Goal: Task Accomplishment & Management: Manage account settings

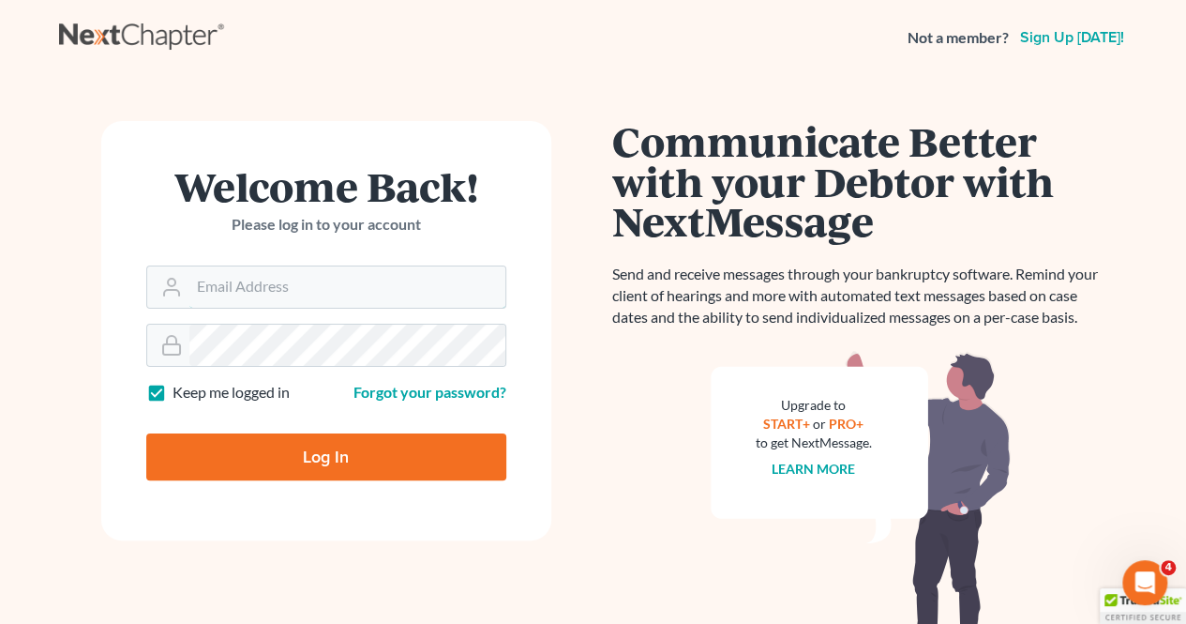
type input "[EMAIL_ADDRESS][DOMAIN_NAME]"
click at [345, 445] on input "Log In" at bounding box center [326, 456] width 360 height 47
type input "Thinking..."
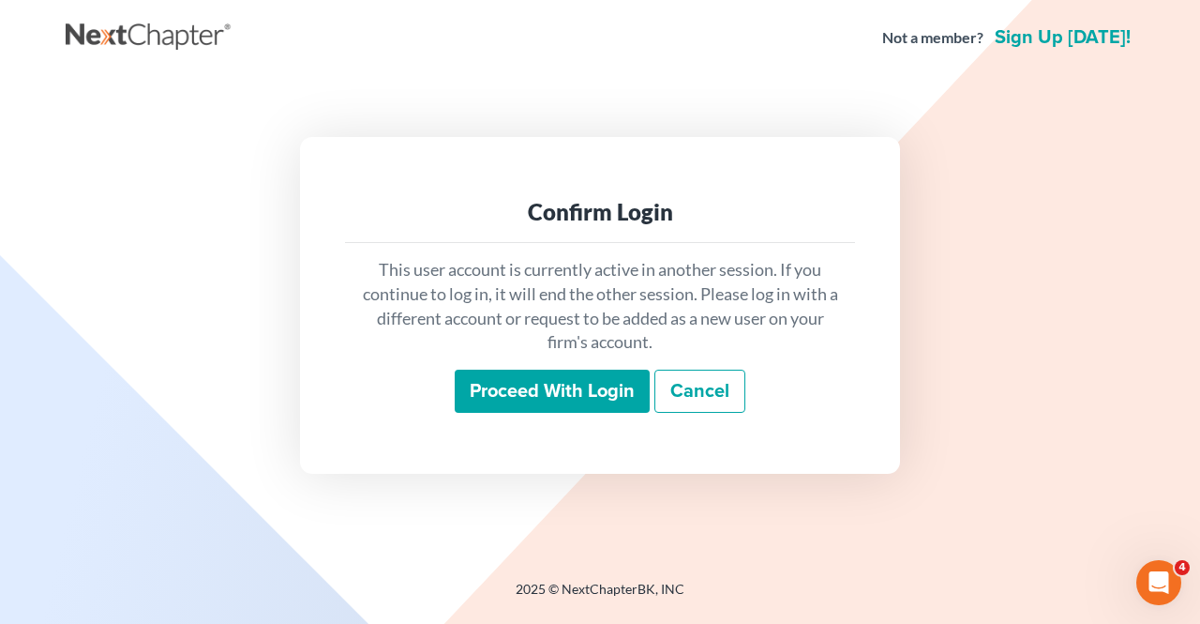
click at [558, 398] on input "Proceed with login" at bounding box center [552, 390] width 195 height 43
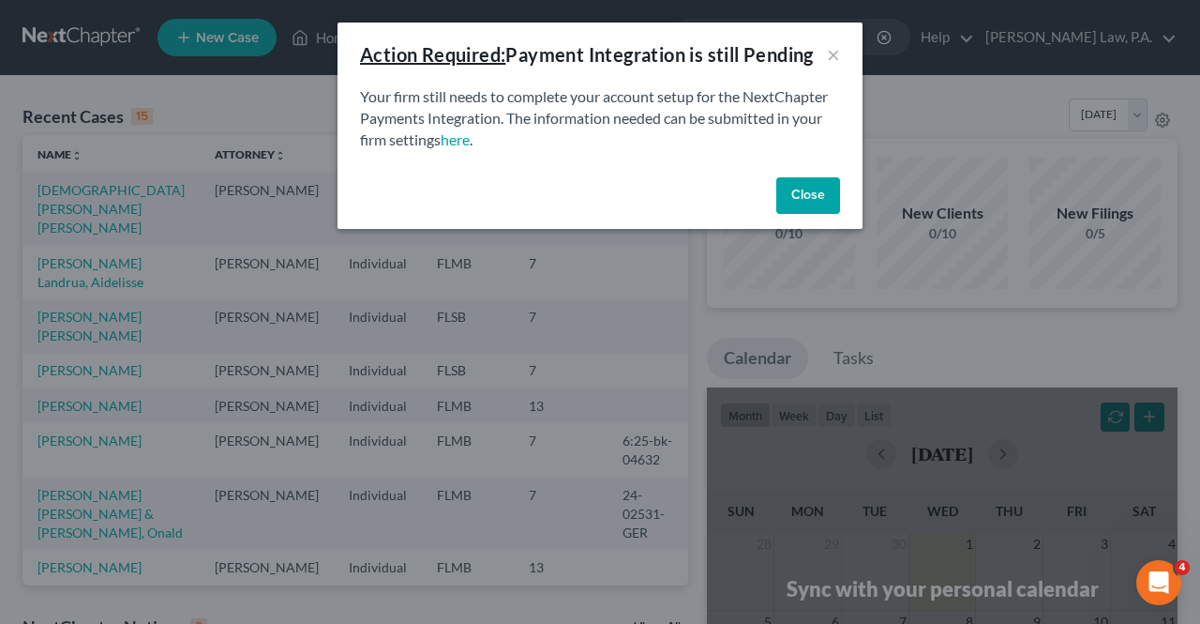
click at [801, 206] on button "Close" at bounding box center [808, 196] width 64 height 38
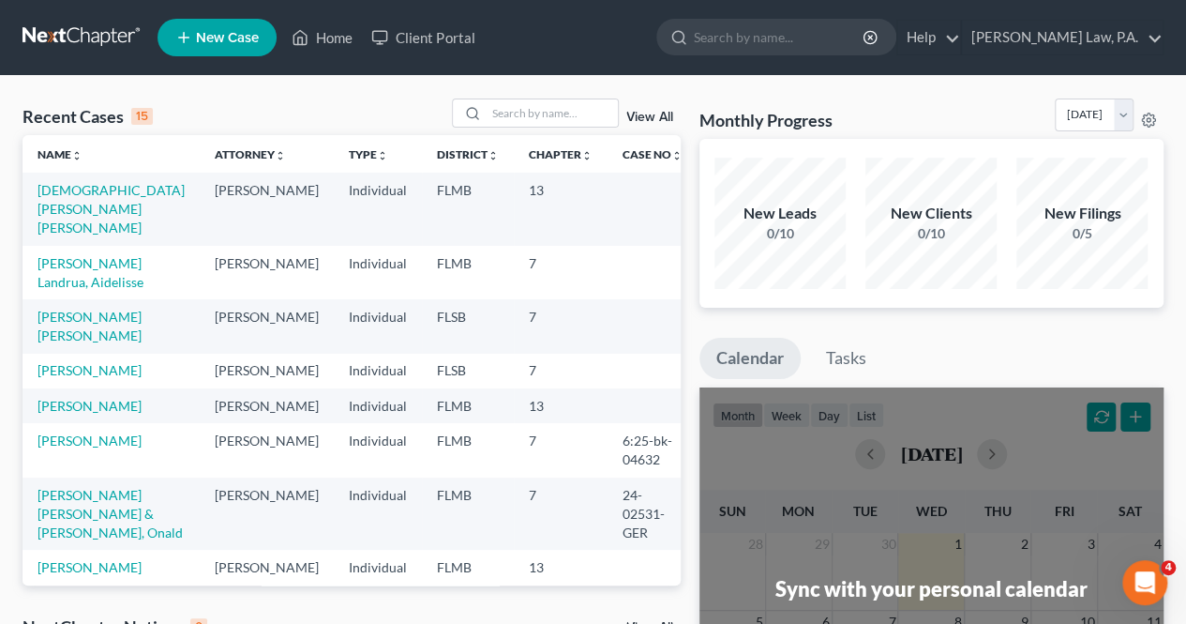
click at [99, 202] on td "Ansari, Ayesha Afreen" at bounding box center [111, 209] width 177 height 72
click at [99, 200] on td "Ansari, Ayesha Afreen" at bounding box center [111, 209] width 177 height 72
click at [99, 190] on link "Ansari, Ayesha Afreen" at bounding box center [111, 208] width 147 height 53
select select "17"
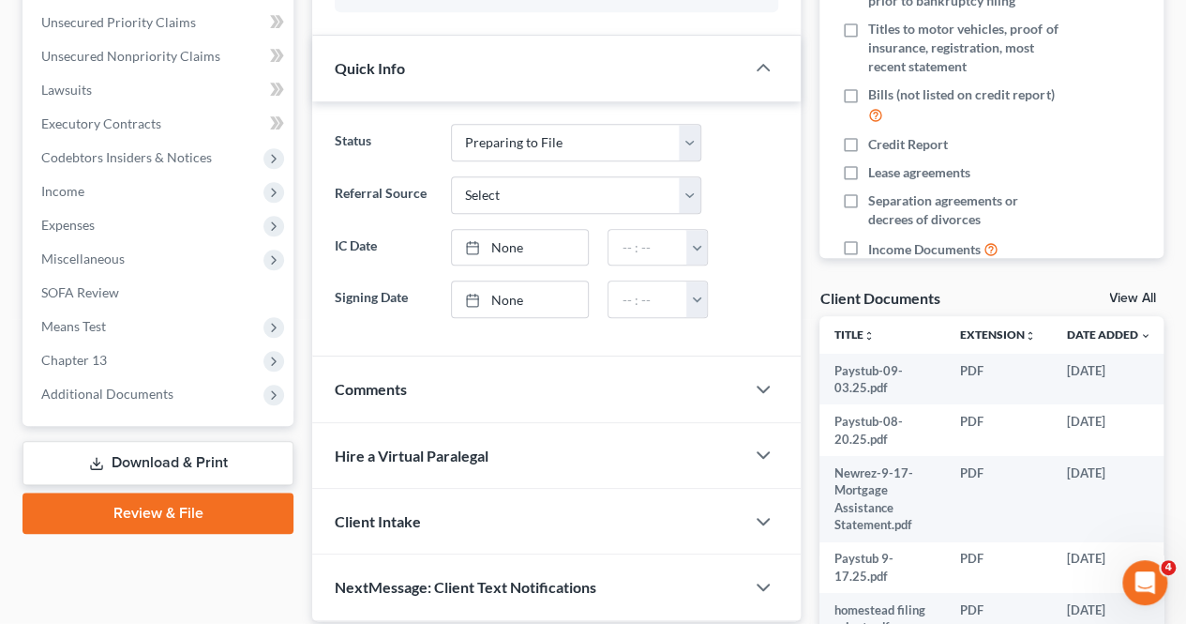
scroll to position [460, 0]
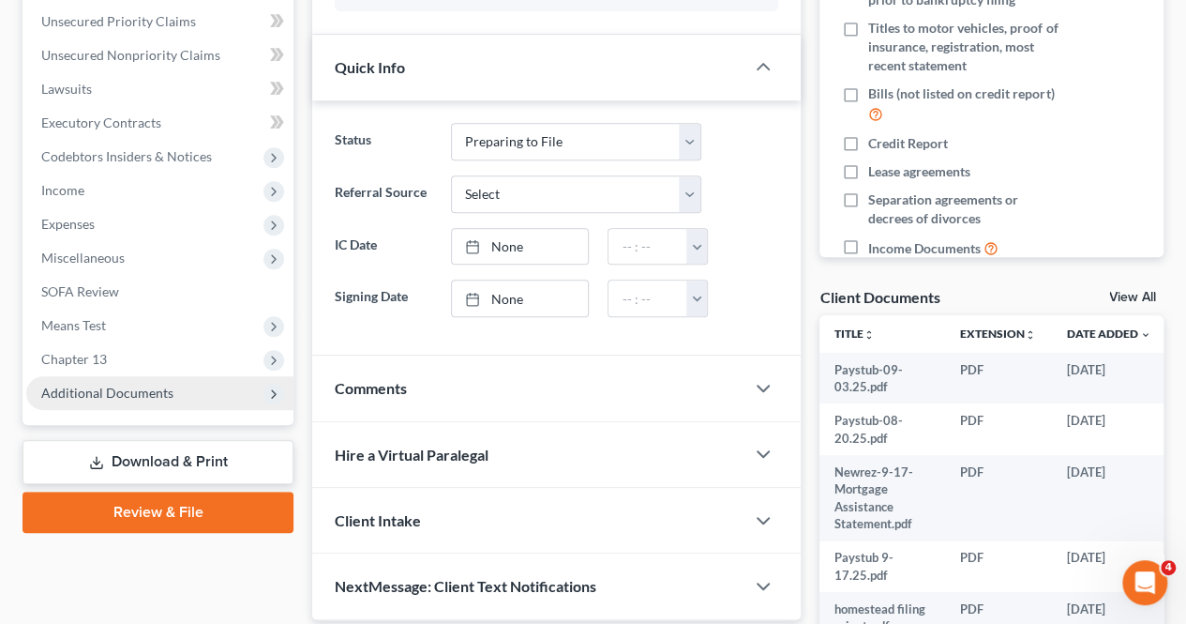
click at [161, 391] on span "Additional Documents" at bounding box center [107, 392] width 132 height 16
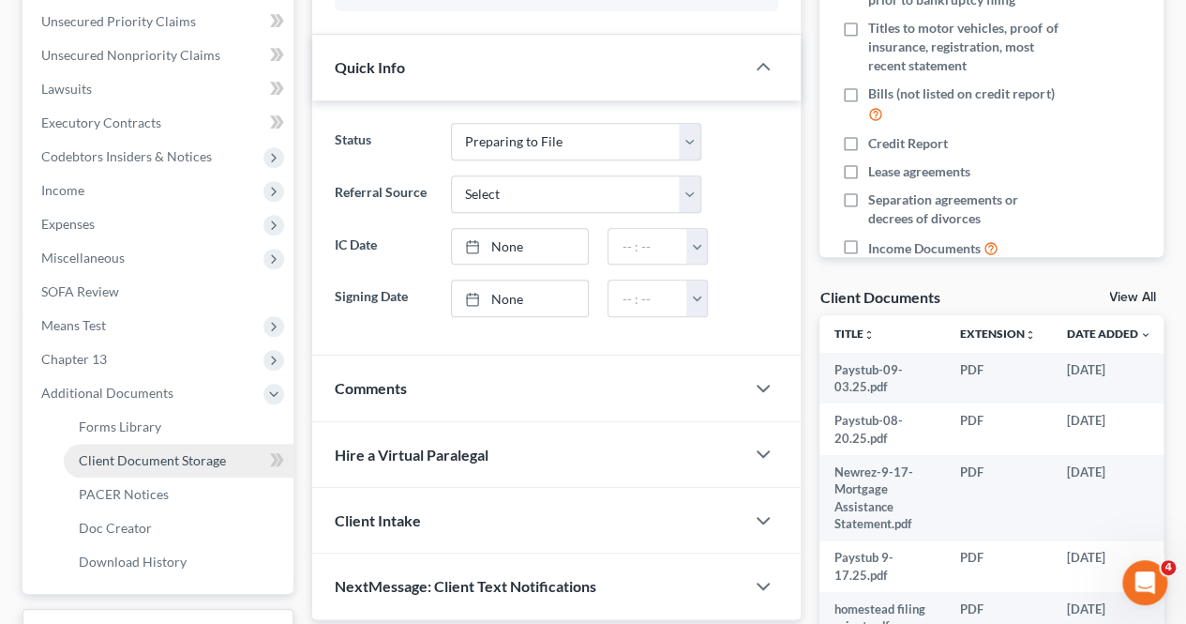
click at [150, 457] on span "Client Document Storage" at bounding box center [152, 460] width 147 height 16
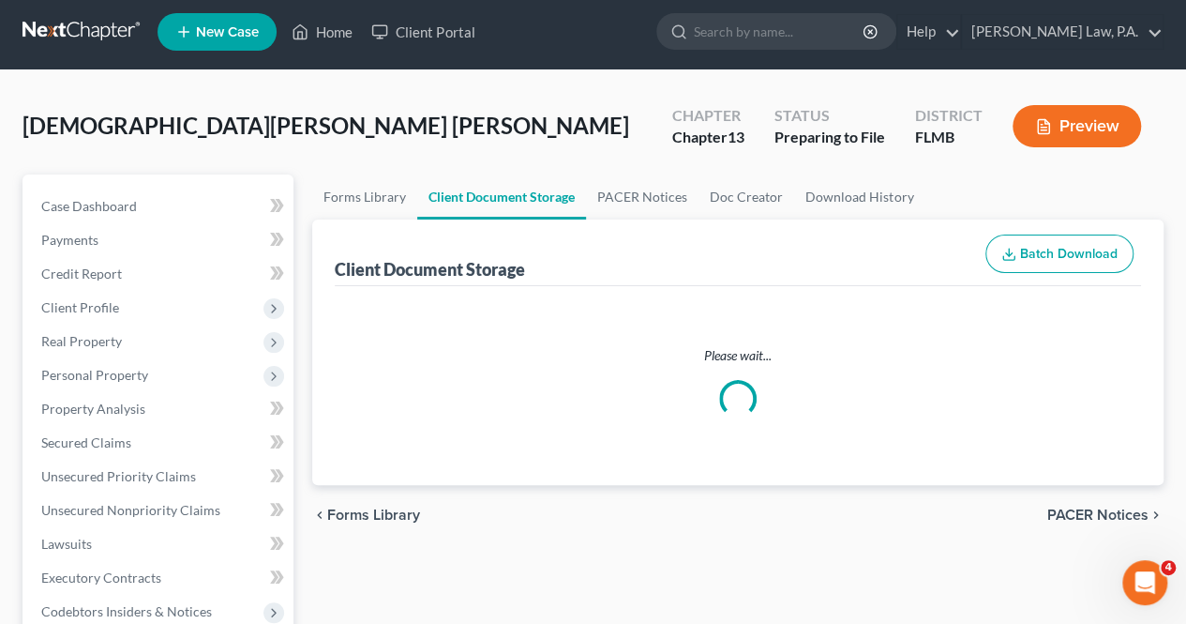
scroll to position [1, 0]
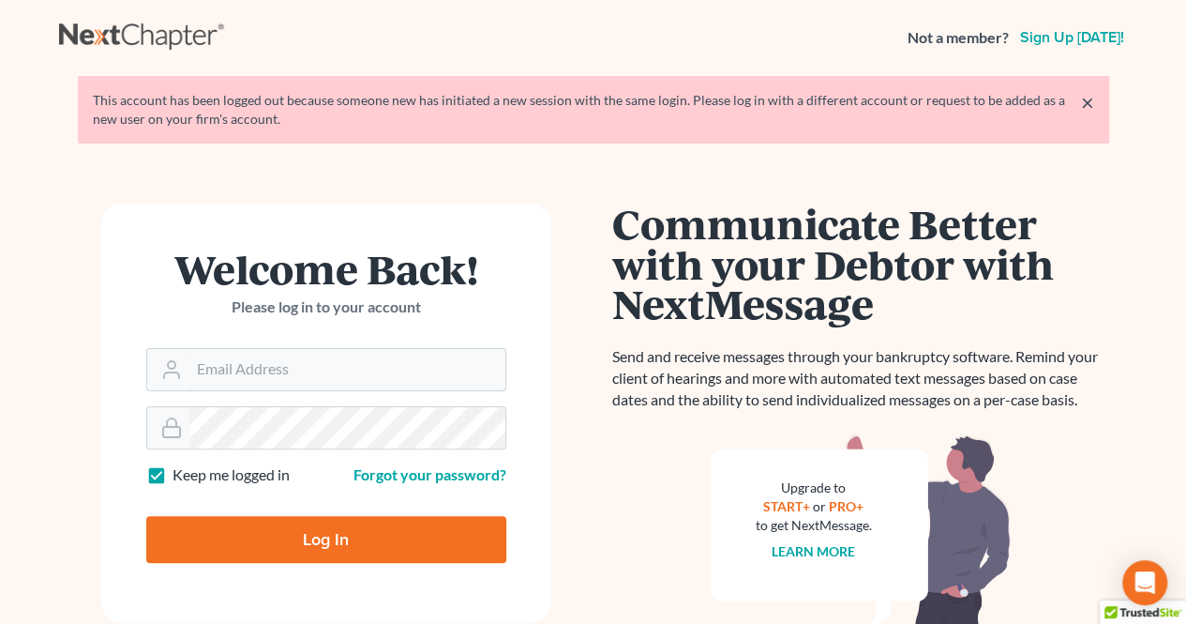
type input "arc@roblescruzlaw.com"
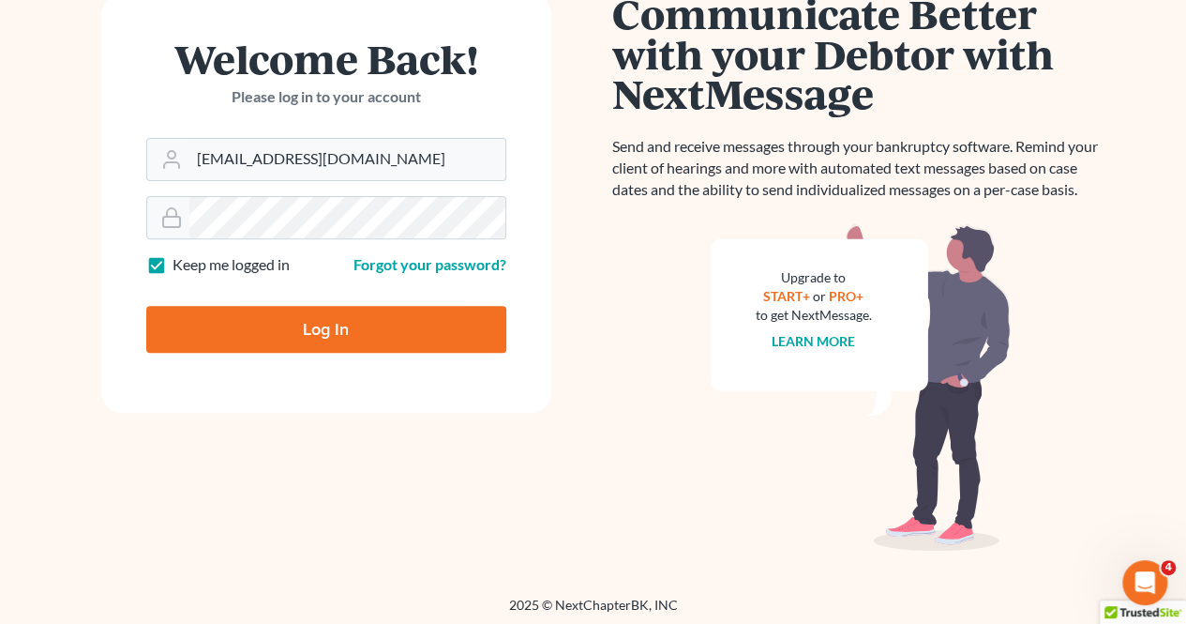
click at [404, 337] on input "Log In" at bounding box center [326, 329] width 360 height 47
type input "Thinking..."
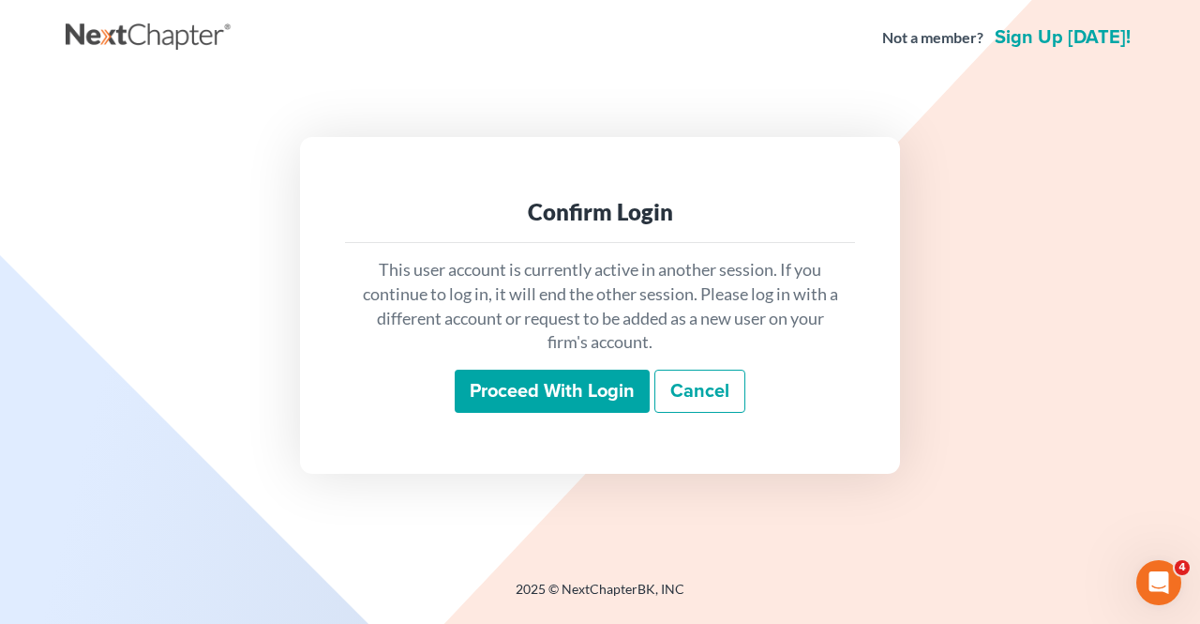
click at [597, 391] on input "Proceed with login" at bounding box center [552, 390] width 195 height 43
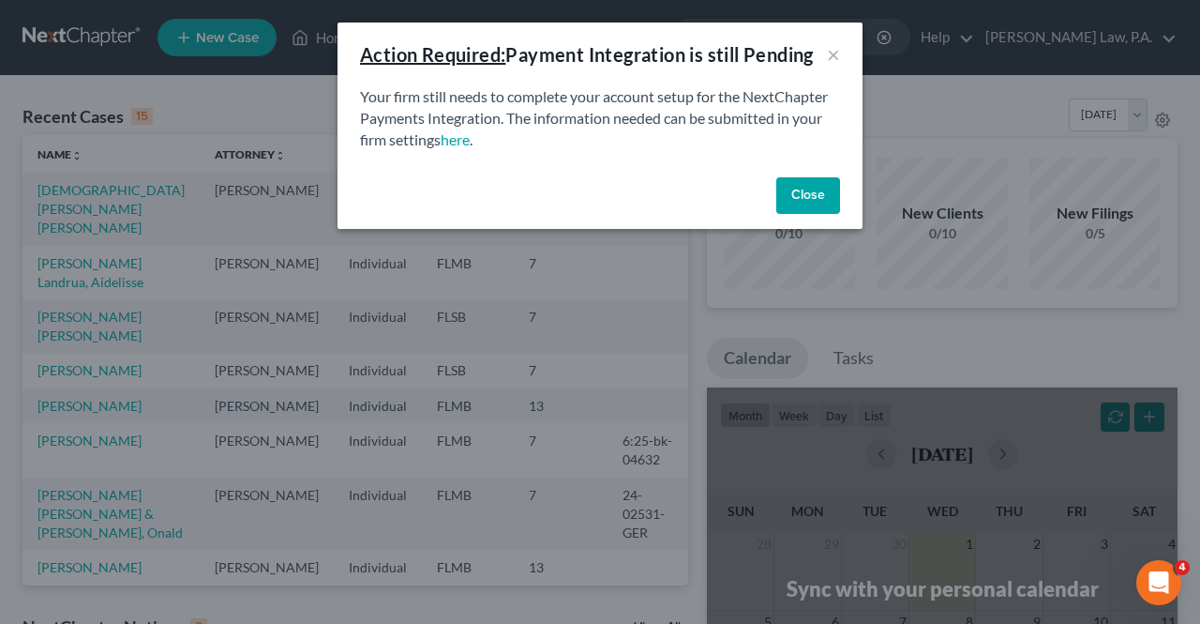
click at [831, 197] on button "Close" at bounding box center [808, 196] width 64 height 38
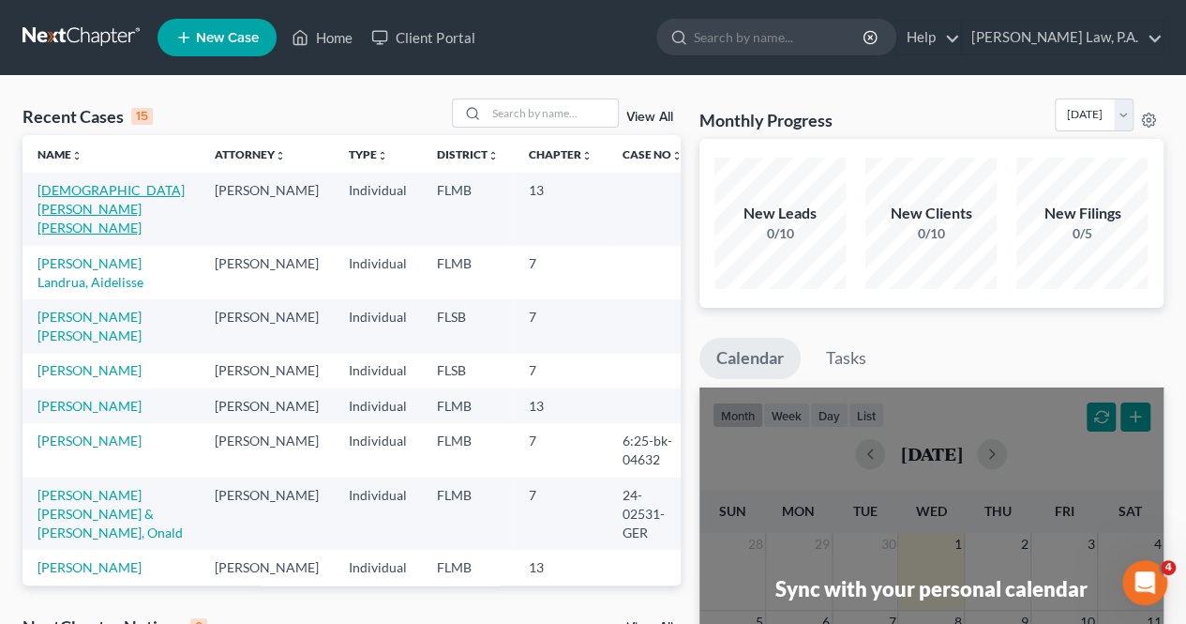
click at [82, 189] on link "Ansari, Ayesha Afreen" at bounding box center [111, 208] width 147 height 53
select select "17"
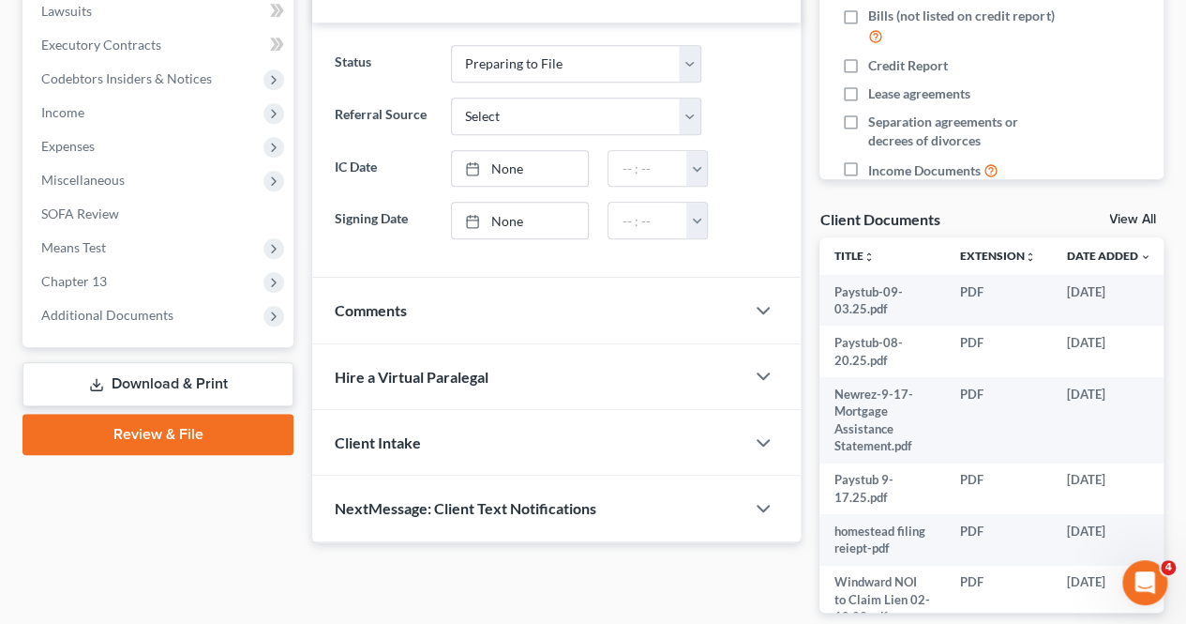
scroll to position [556, 0]
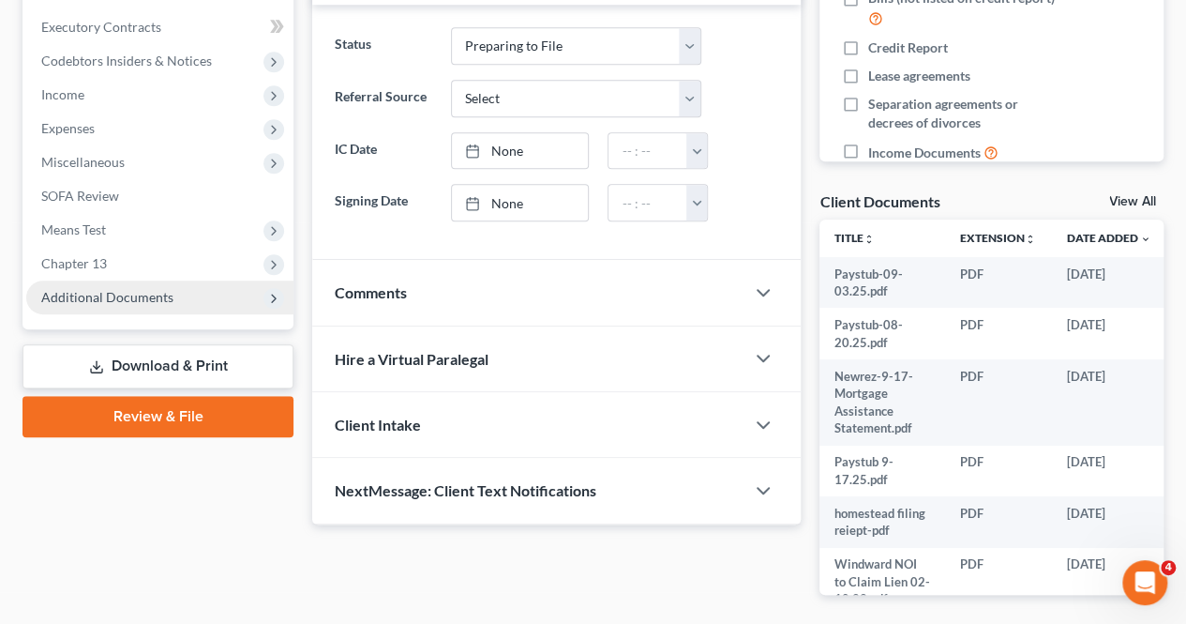
click at [81, 307] on span "Additional Documents" at bounding box center [159, 297] width 267 height 34
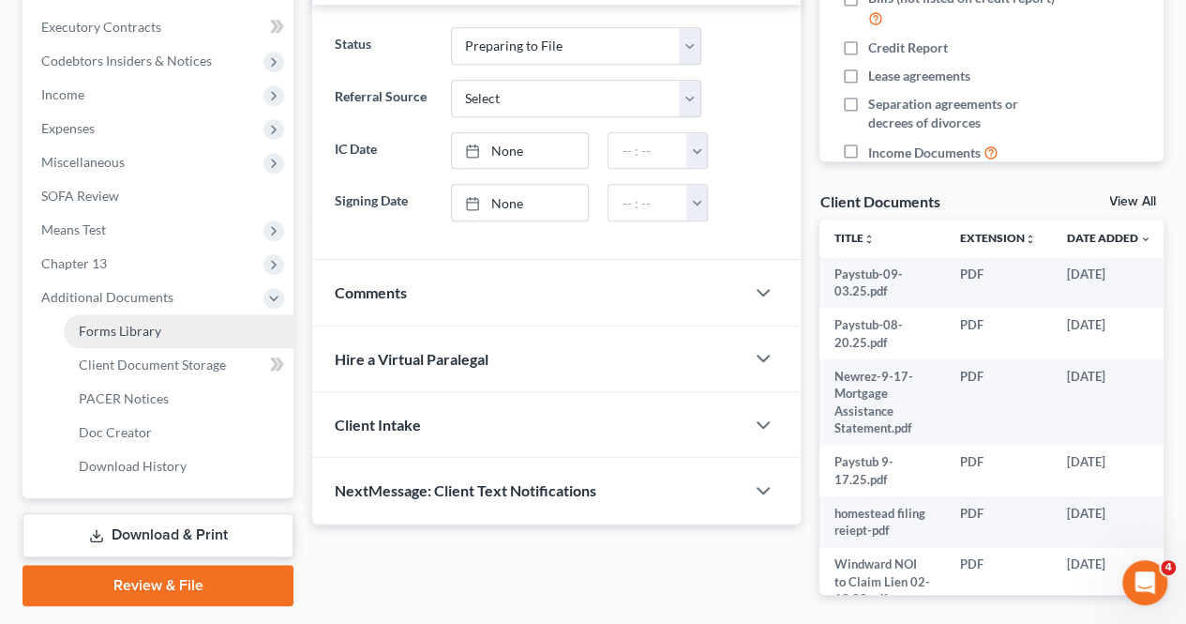
click at [94, 337] on span "Forms Library" at bounding box center [120, 331] width 83 height 16
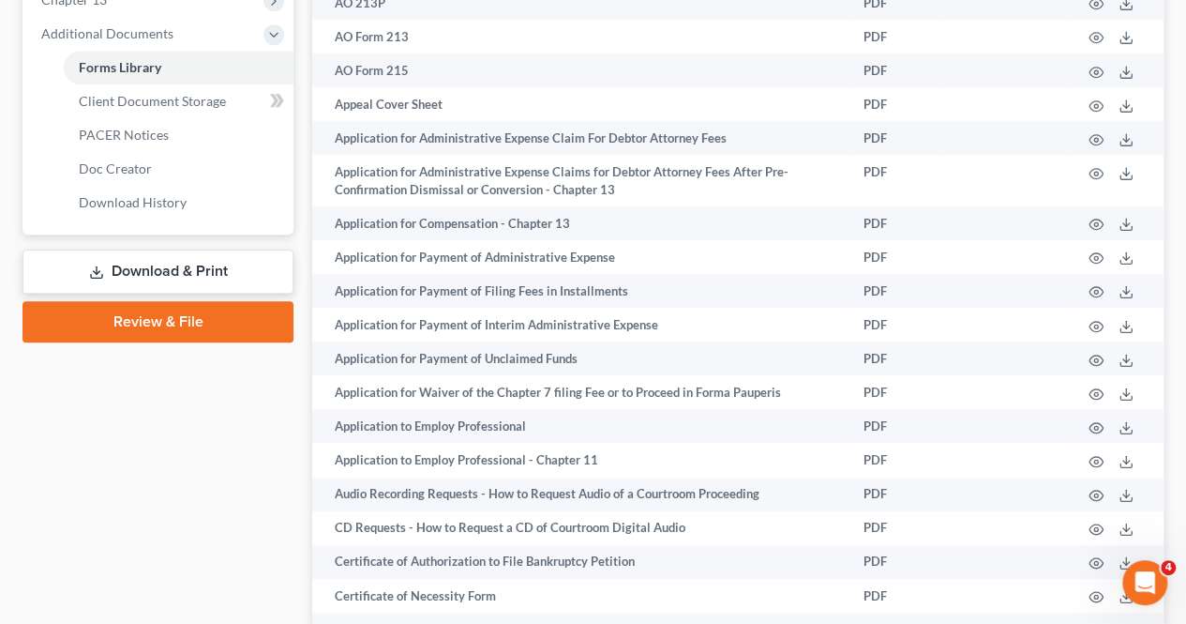
scroll to position [867, 0]
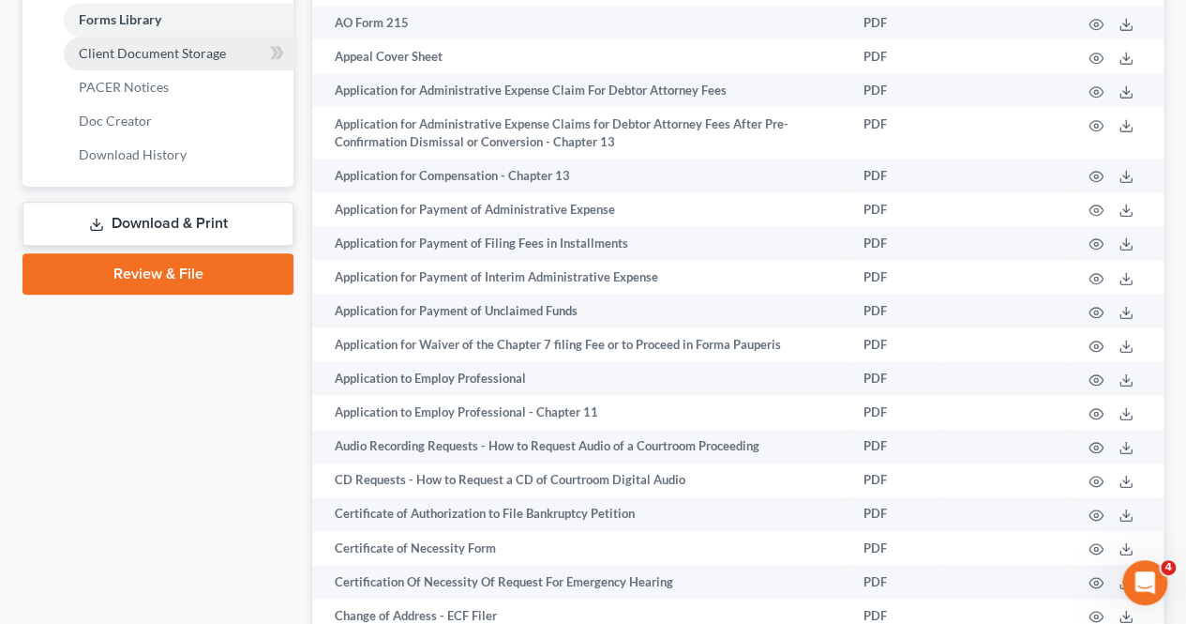
click at [119, 41] on link "Client Document Storage" at bounding box center [179, 54] width 230 height 34
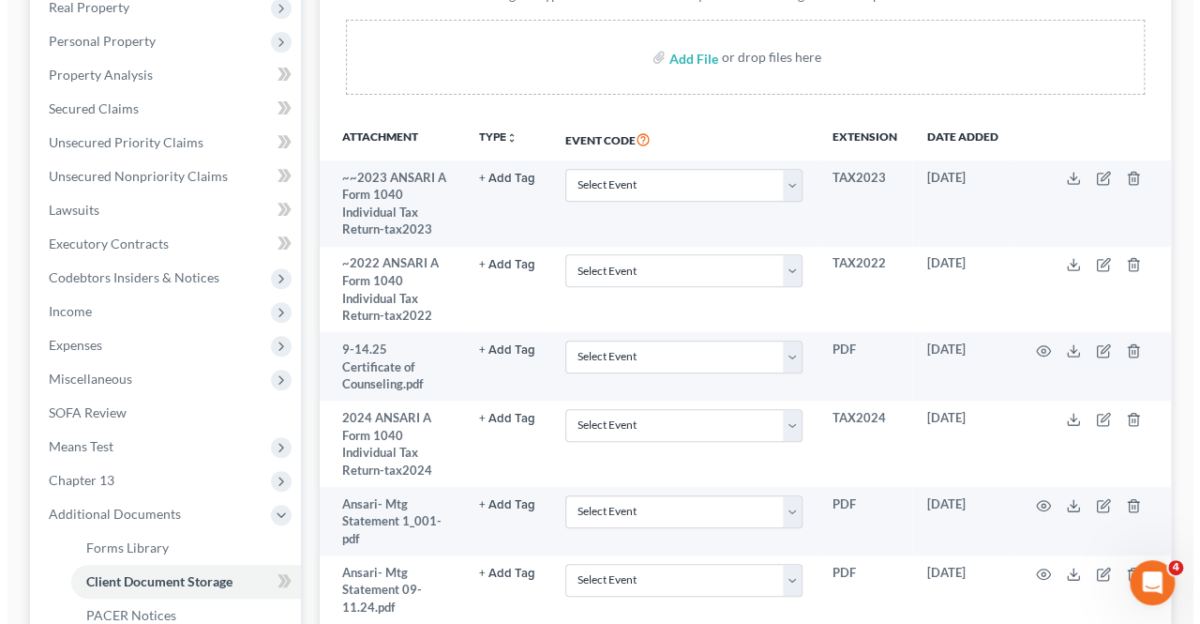
scroll to position [341, 0]
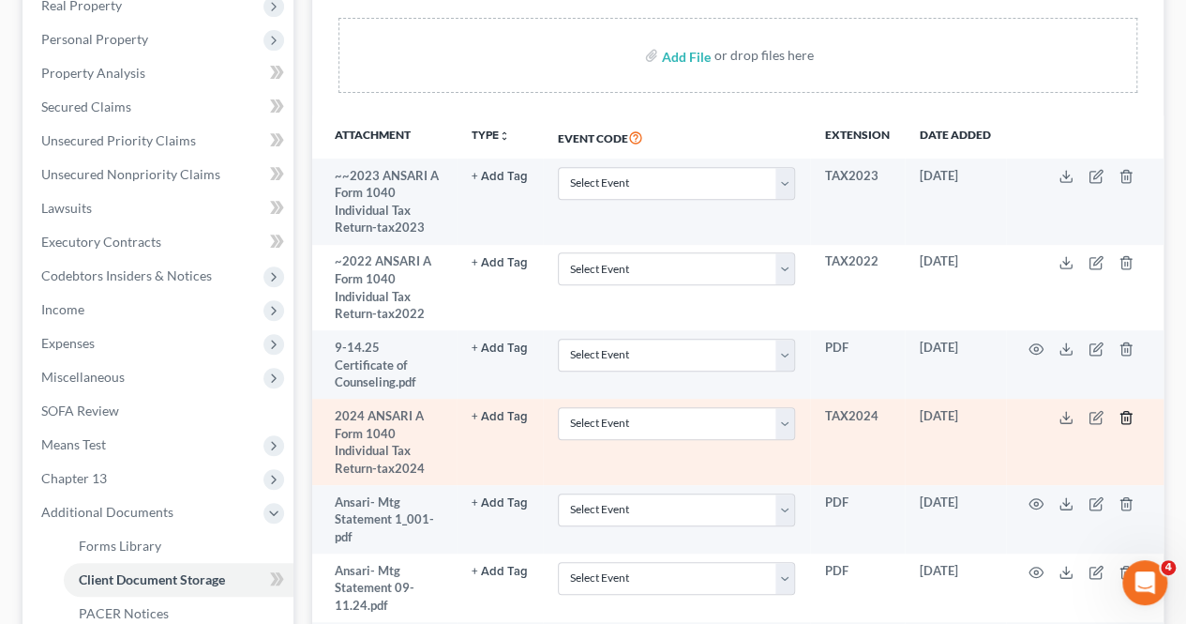
click at [1123, 414] on polyline "button" at bounding box center [1126, 414] width 11 height 0
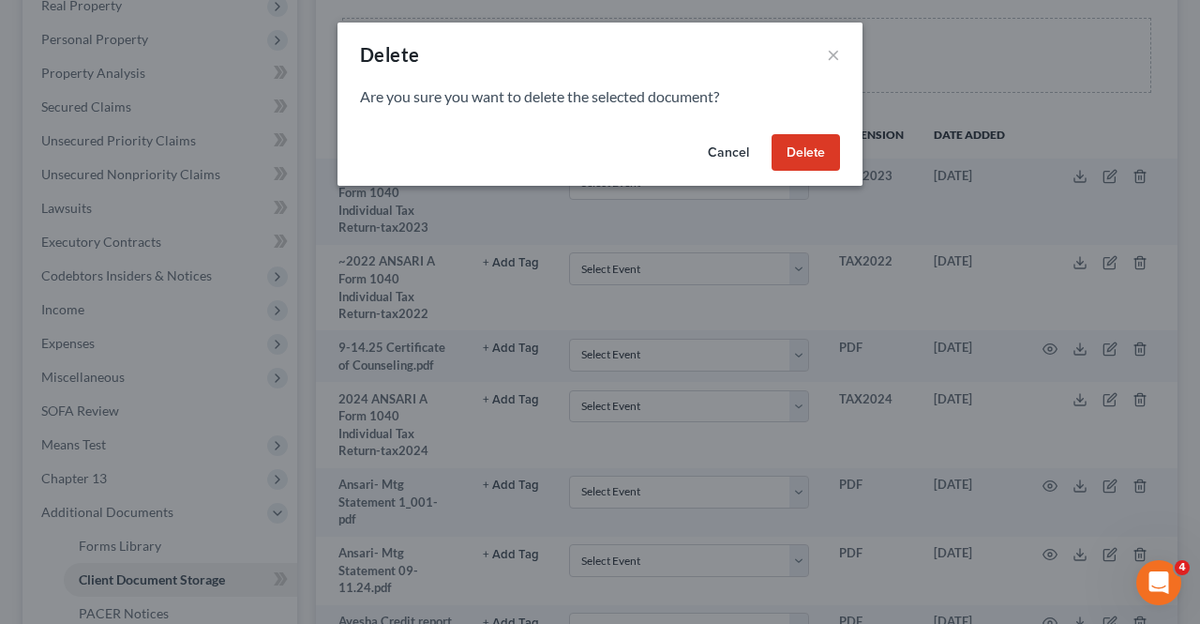
click at [814, 145] on button "Delete" at bounding box center [806, 153] width 68 height 38
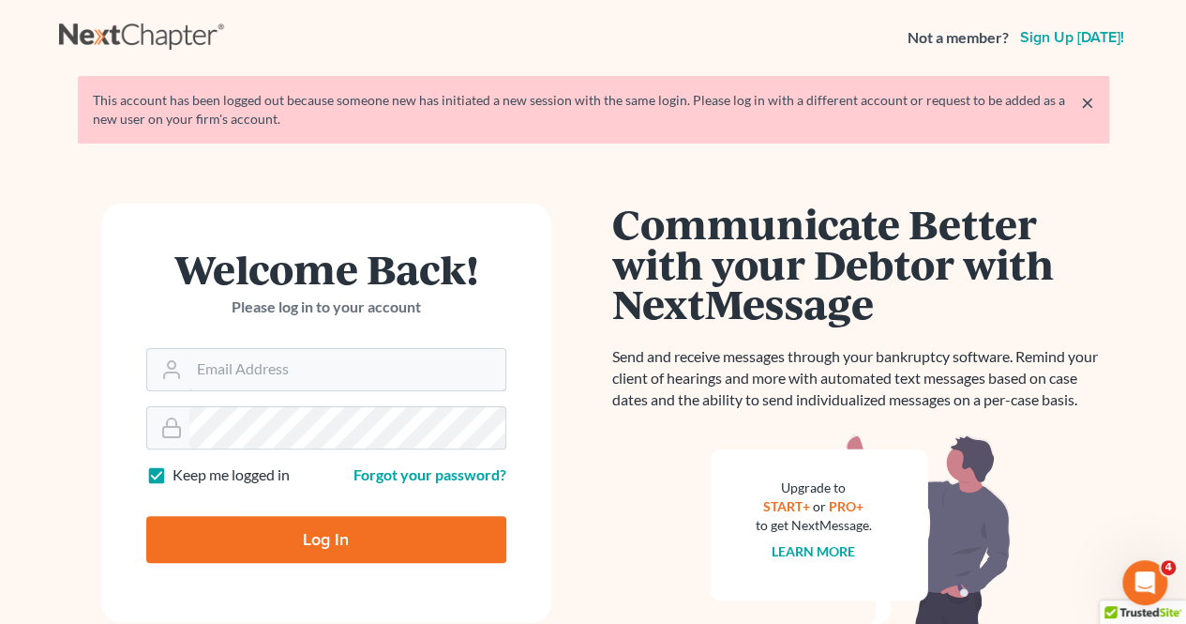
type input "[EMAIL_ADDRESS][DOMAIN_NAME]"
click at [384, 534] on input "Log In" at bounding box center [326, 539] width 360 height 47
type input "Thinking..."
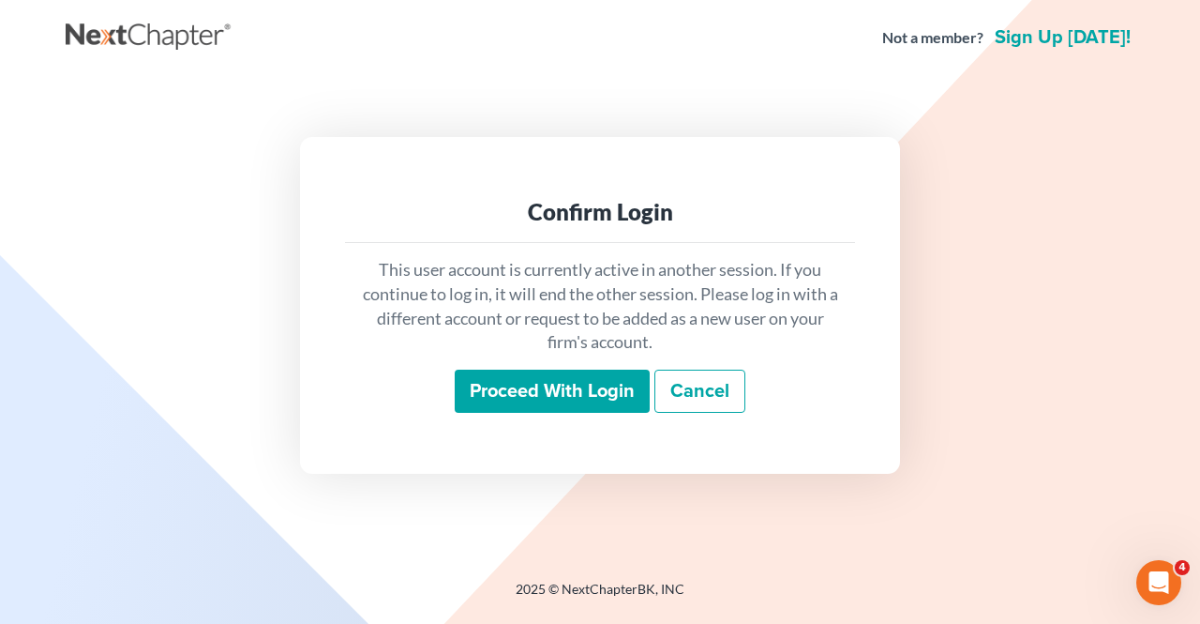
click at [538, 402] on input "Proceed with login" at bounding box center [552, 390] width 195 height 43
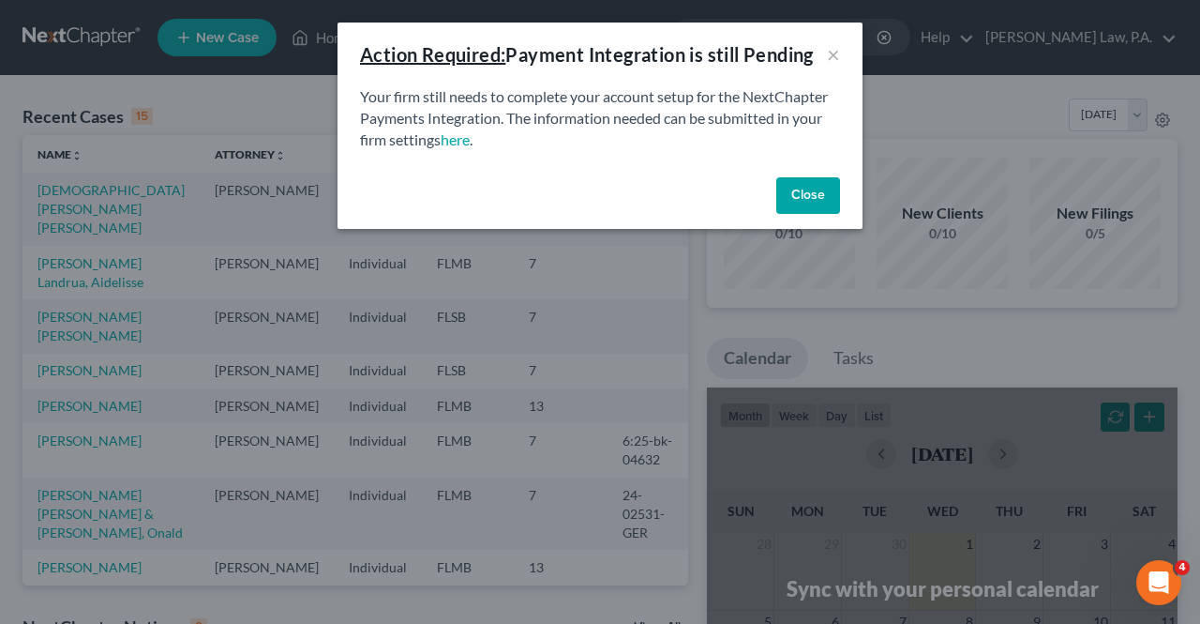
click at [829, 184] on button "Close" at bounding box center [808, 196] width 64 height 38
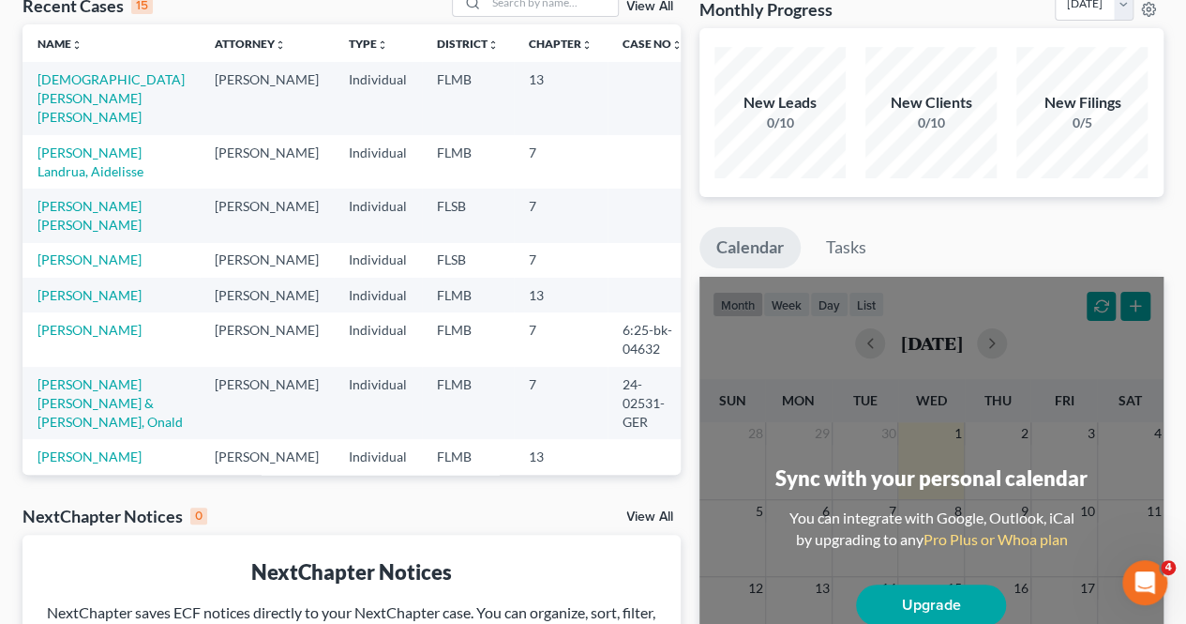
scroll to position [81, 0]
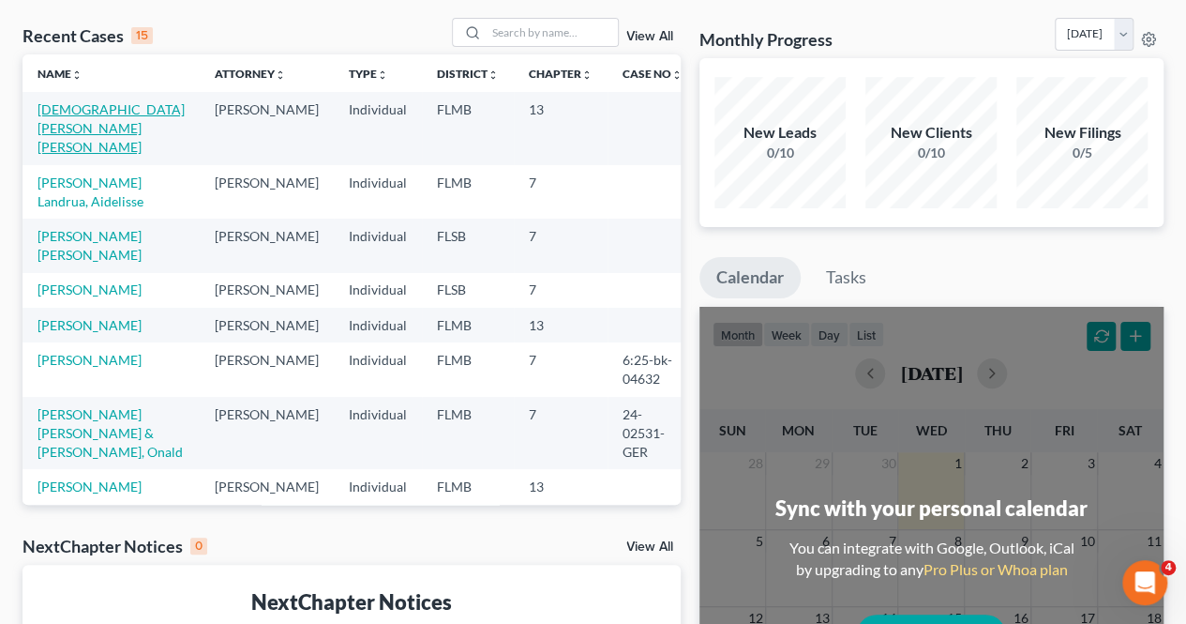
click at [66, 112] on link "Ansari, Ayesha Afreen" at bounding box center [111, 127] width 147 height 53
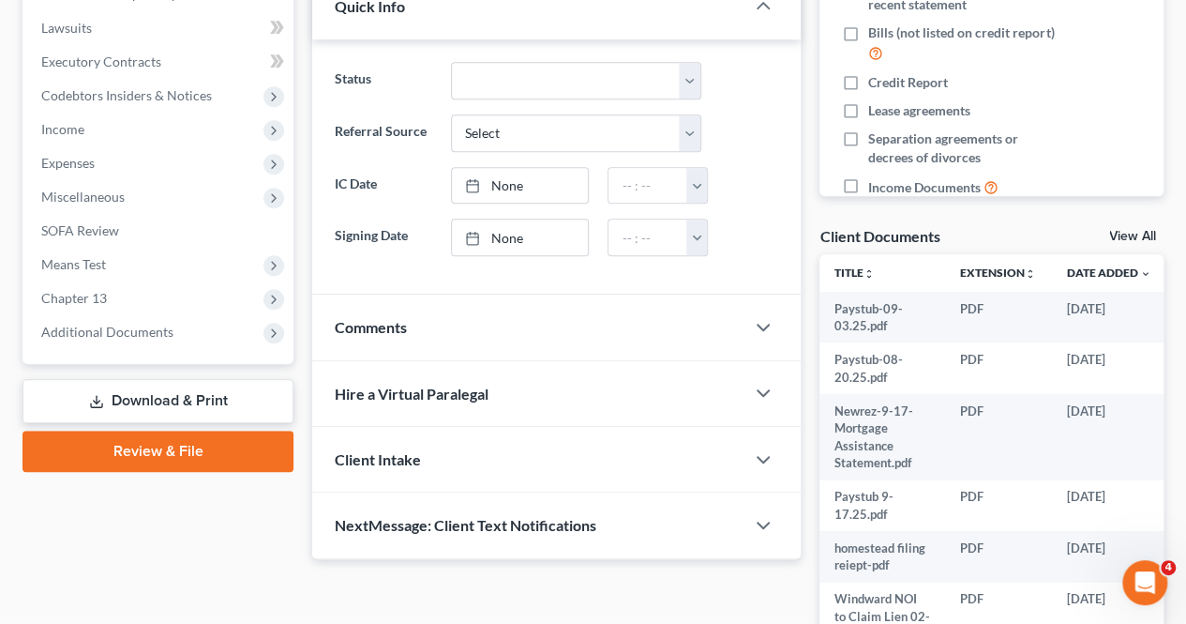
scroll to position [626, 0]
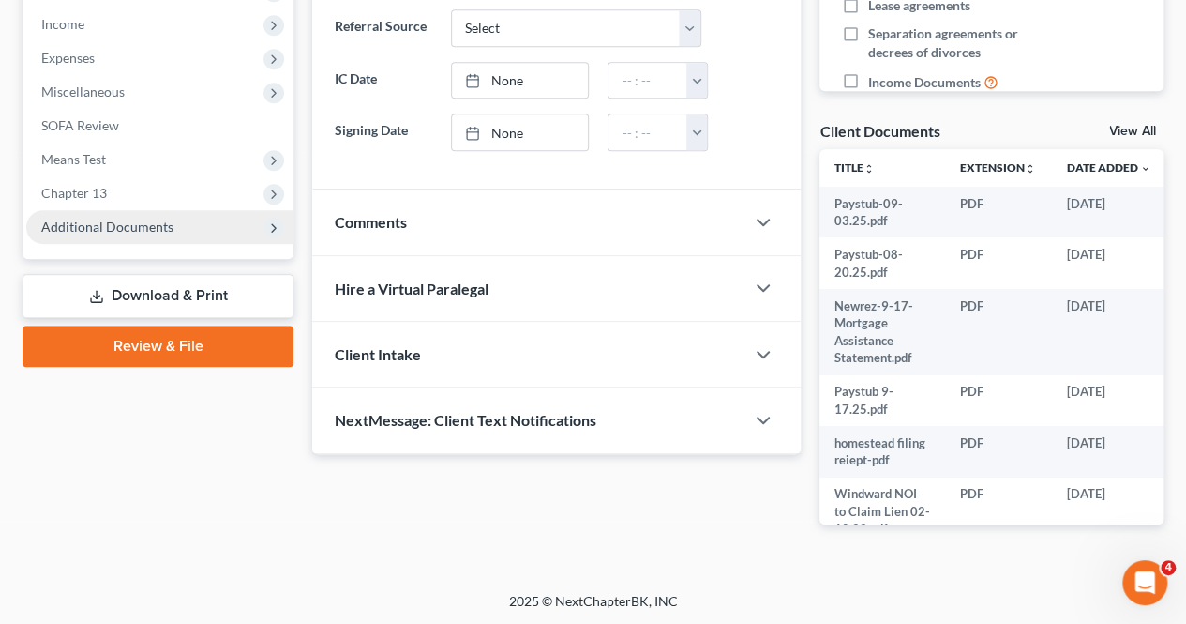
click at [122, 223] on span "Additional Documents" at bounding box center [107, 226] width 132 height 16
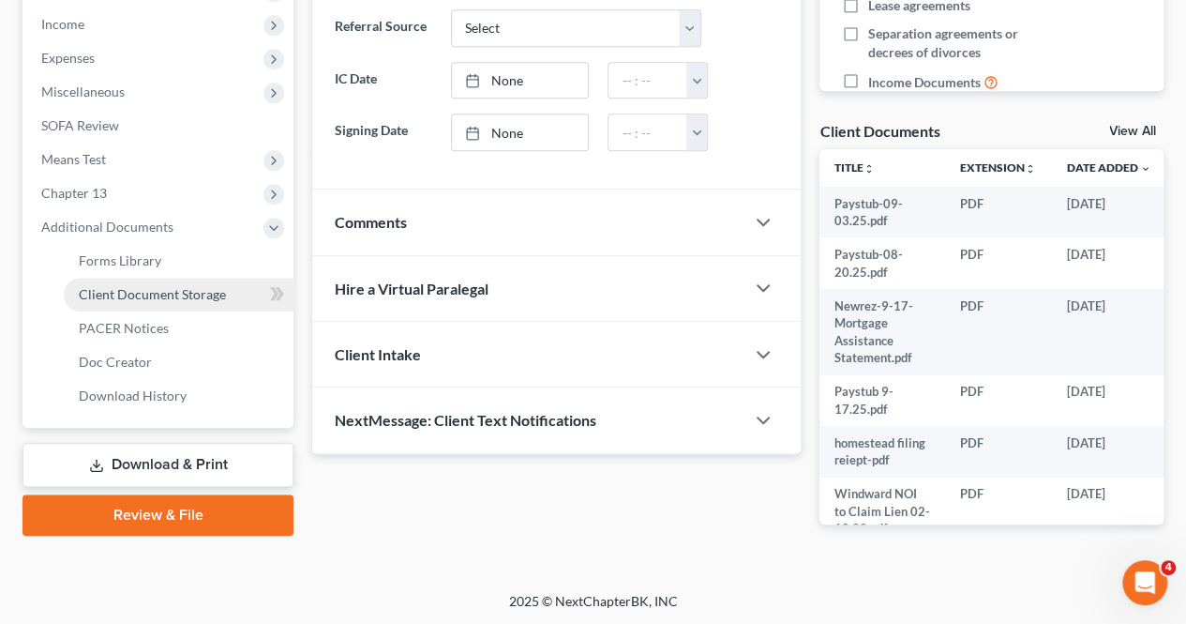
click at [125, 290] on span "Client Document Storage" at bounding box center [152, 294] width 147 height 16
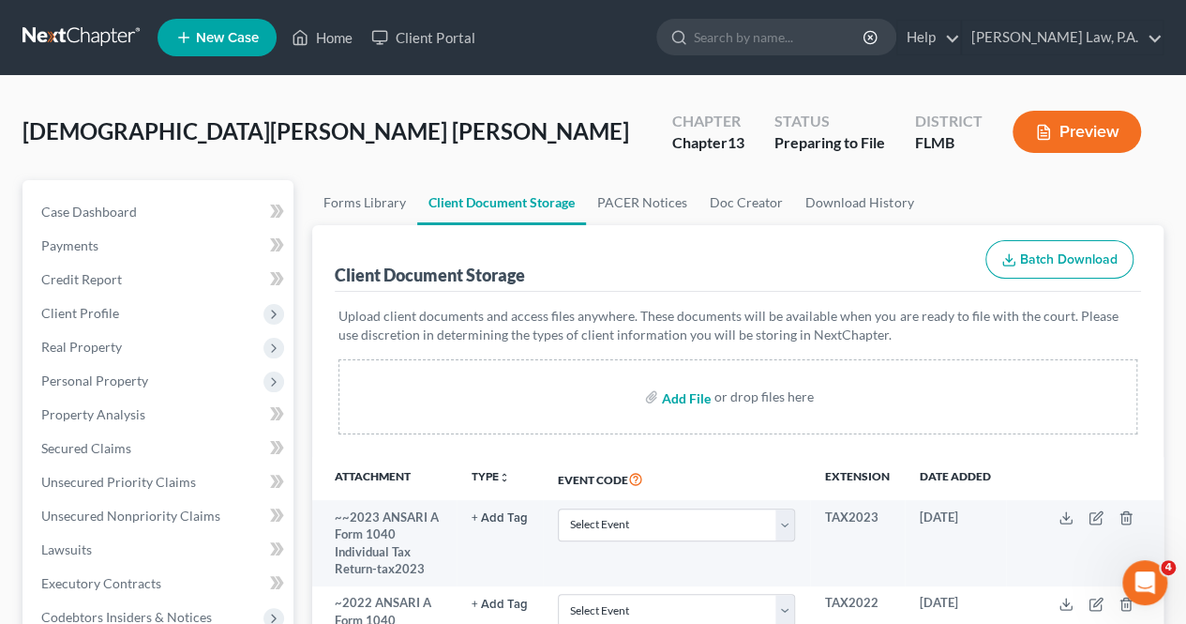
click at [686, 394] on input "file" at bounding box center [684, 397] width 45 height 34
type input "C:\fakepath\2023 ANSARI AYESHA tax.pdf"
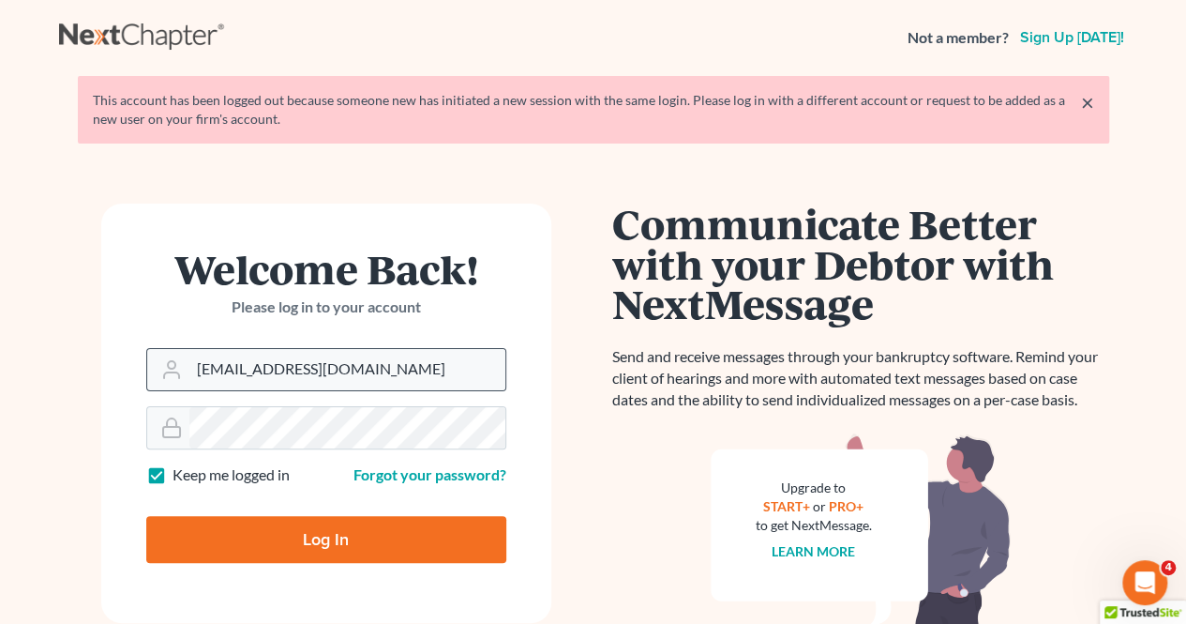
click at [358, 389] on div "arc@roblescruzlaw.com" at bounding box center [326, 369] width 360 height 43
click at [358, 385] on input "arc@roblescruzlaw.com" at bounding box center [347, 369] width 316 height 41
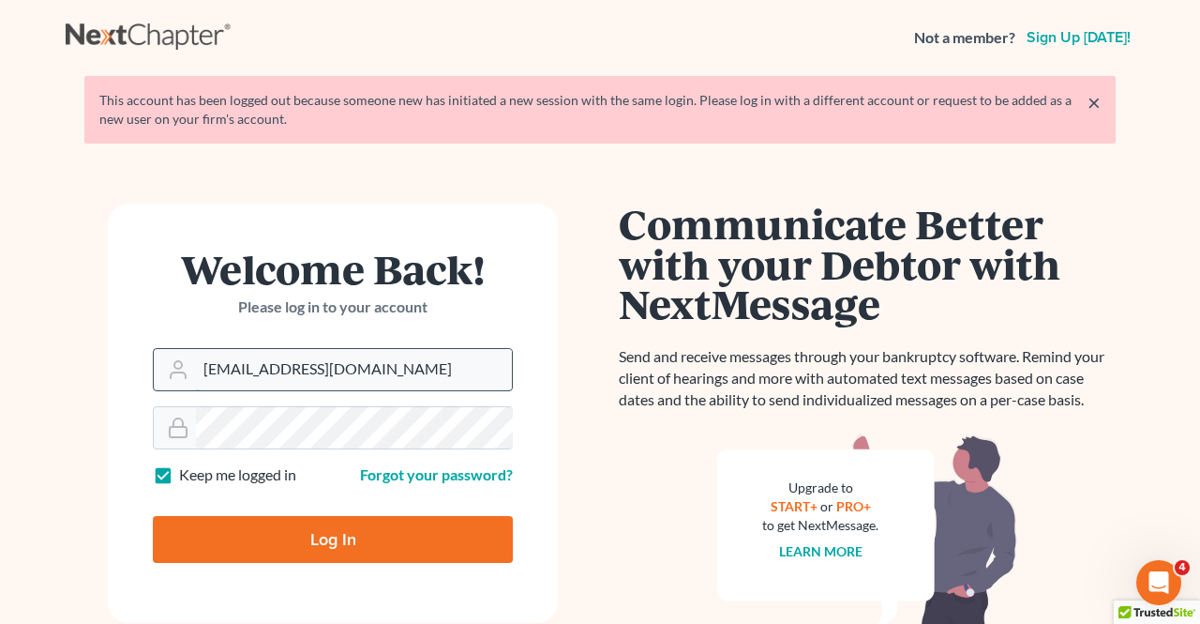
click at [360, 378] on input "arc@roblescruzlaw.com" at bounding box center [354, 369] width 316 height 41
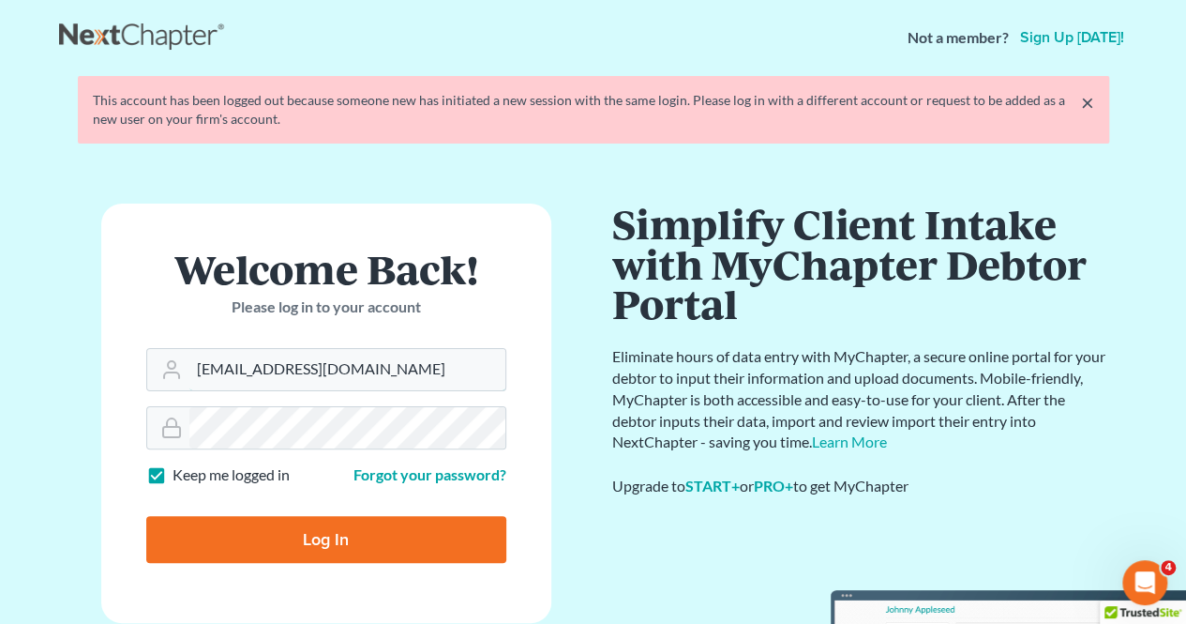
drag, startPoint x: 384, startPoint y: 373, endPoint x: 101, endPoint y: 392, distance: 282.9
click at [101, 392] on form "Welcome Back! Please log in to your account Email Address arc@roblescruzlaw.com…" at bounding box center [326, 412] width 450 height 419
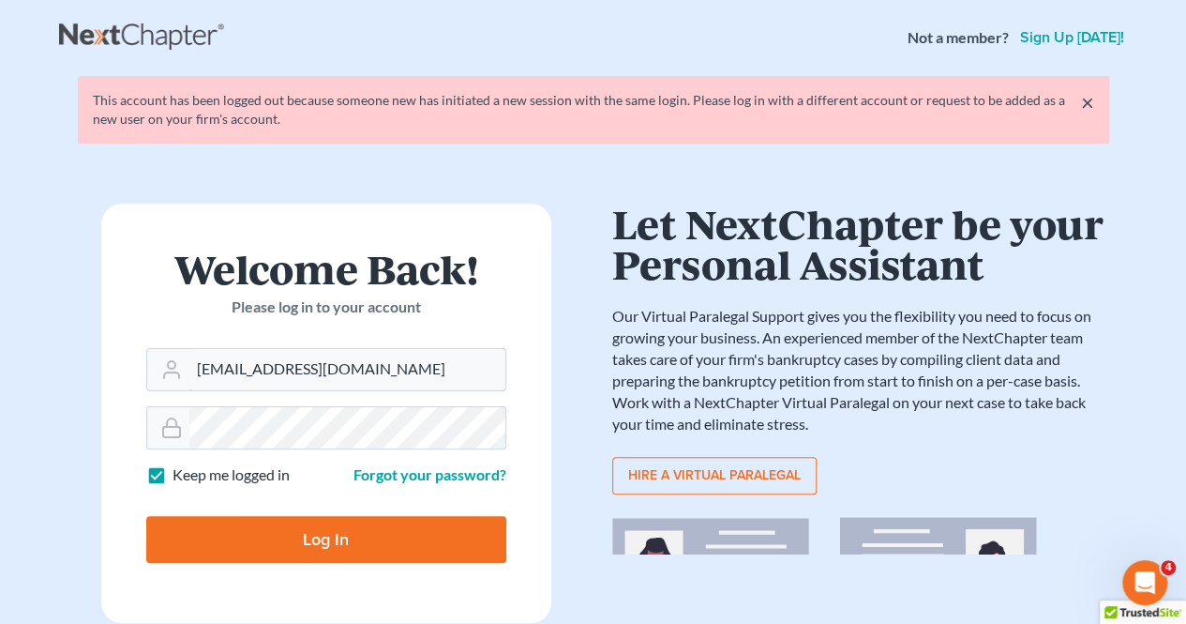
type input "bksupport@roblescruzlaw.com"
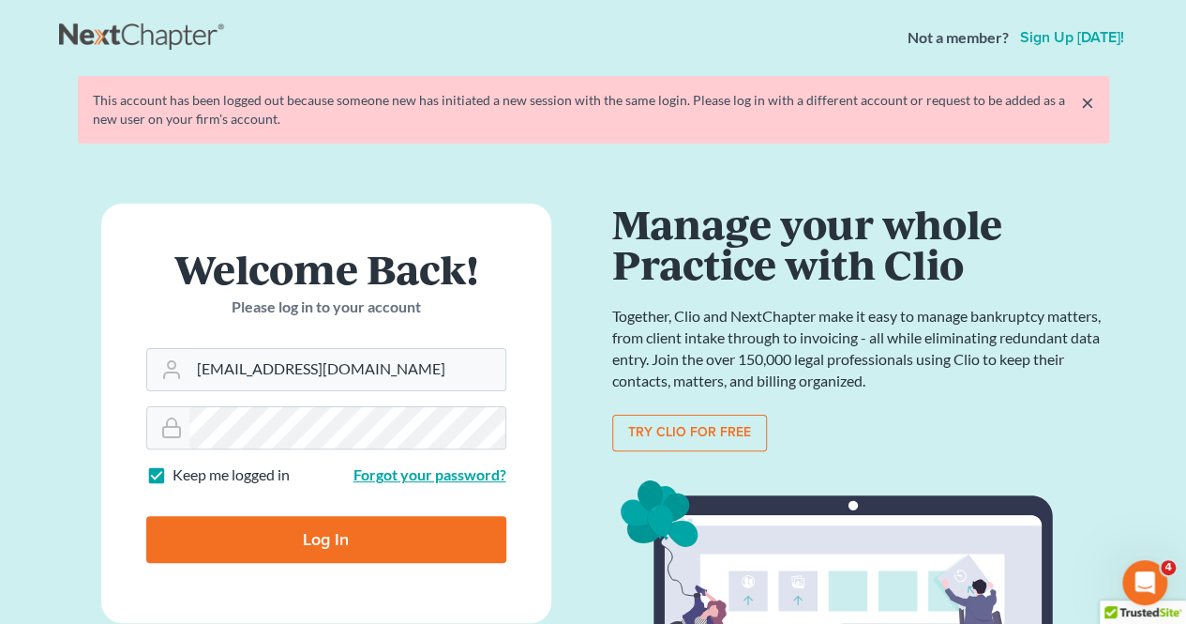
click at [426, 476] on link "Forgot your password?" at bounding box center [430, 474] width 153 height 18
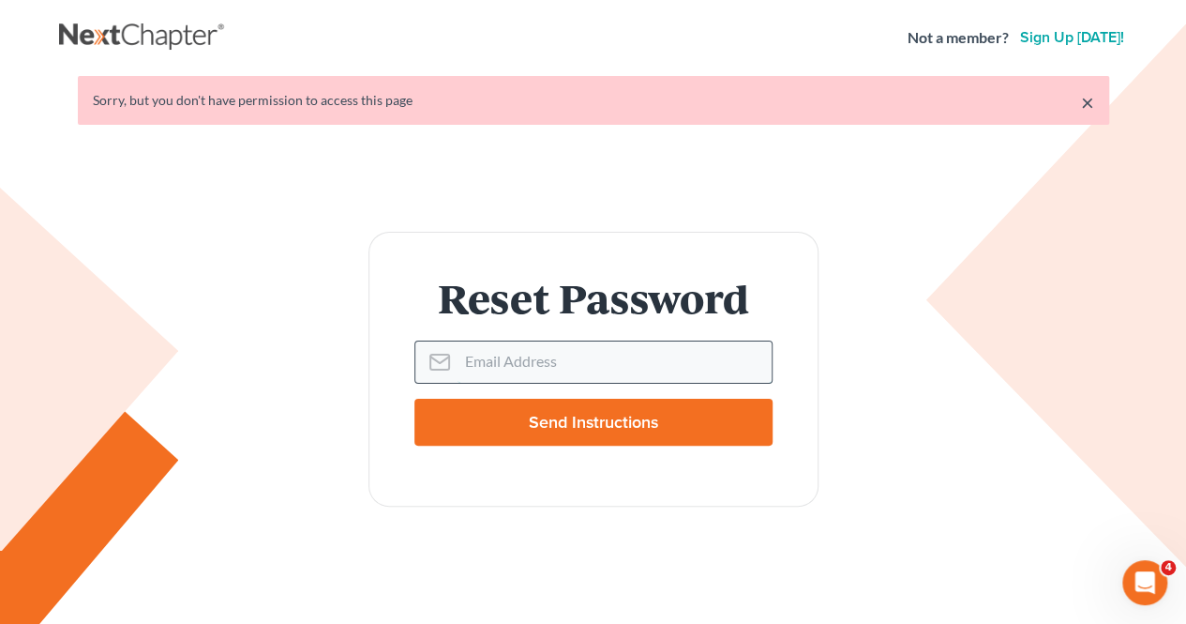
click at [501, 359] on input "Email Address" at bounding box center [615, 361] width 314 height 41
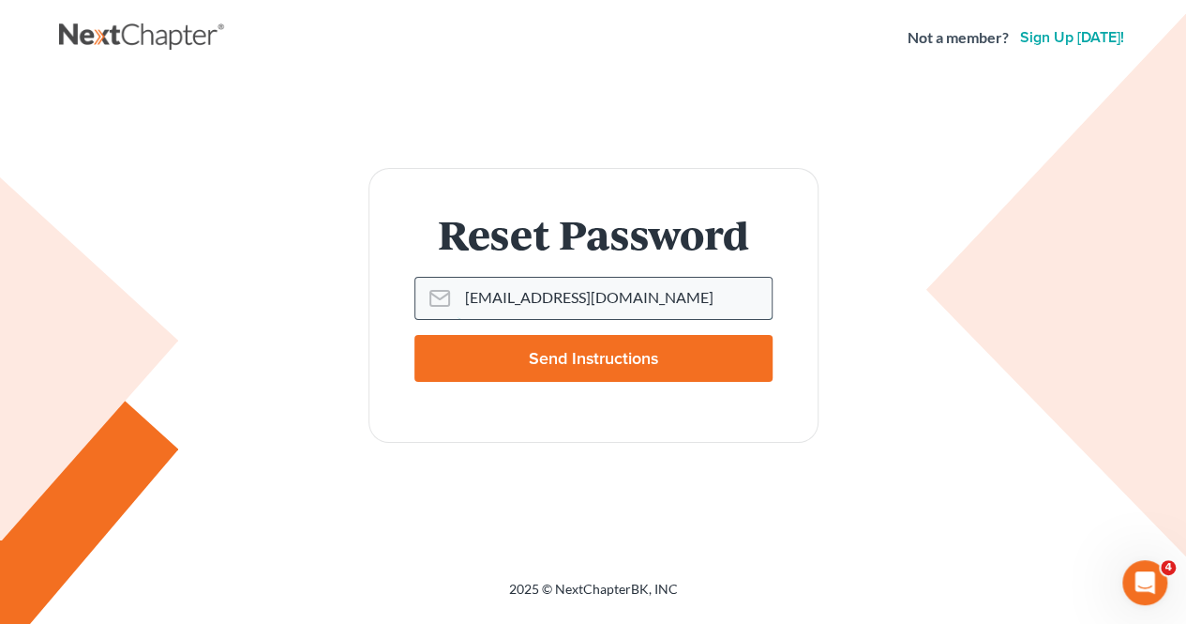
type input "[EMAIL_ADDRESS][DOMAIN_NAME]"
click at [501, 359] on input "Send Instructions" at bounding box center [593, 358] width 358 height 47
